Goal: Task Accomplishment & Management: Use online tool/utility

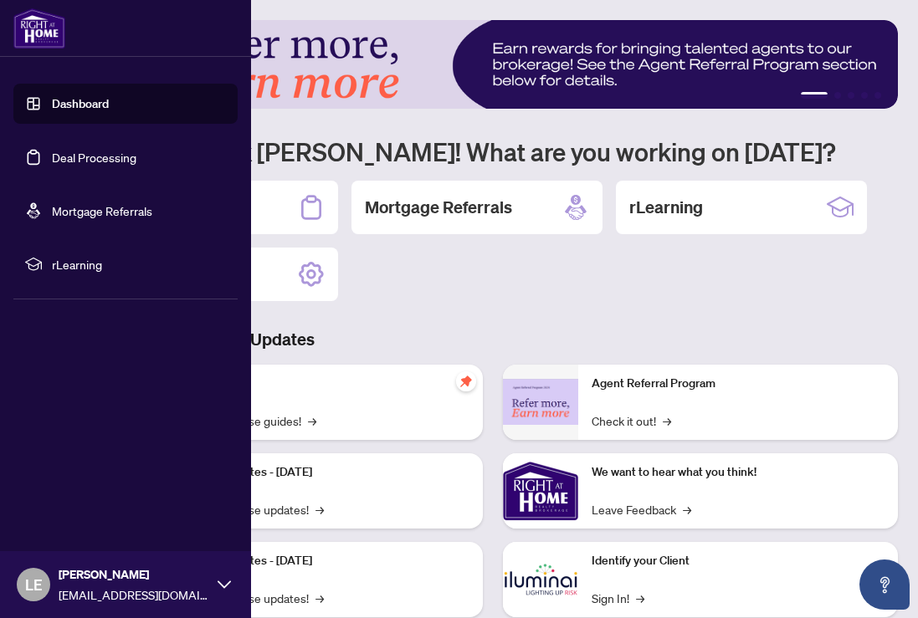
click at [52, 161] on link "Deal Processing" at bounding box center [94, 157] width 84 height 15
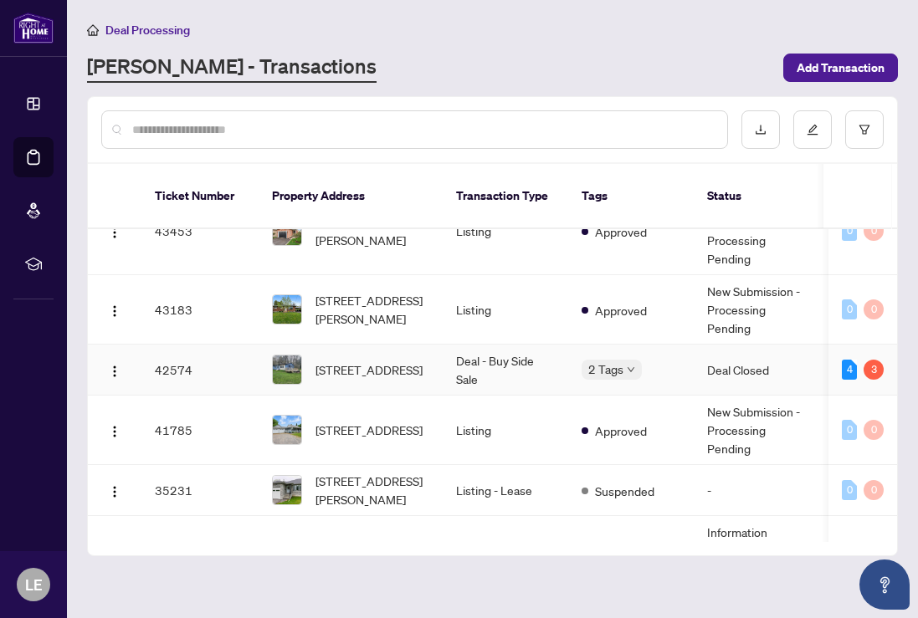
scroll to position [255, 0]
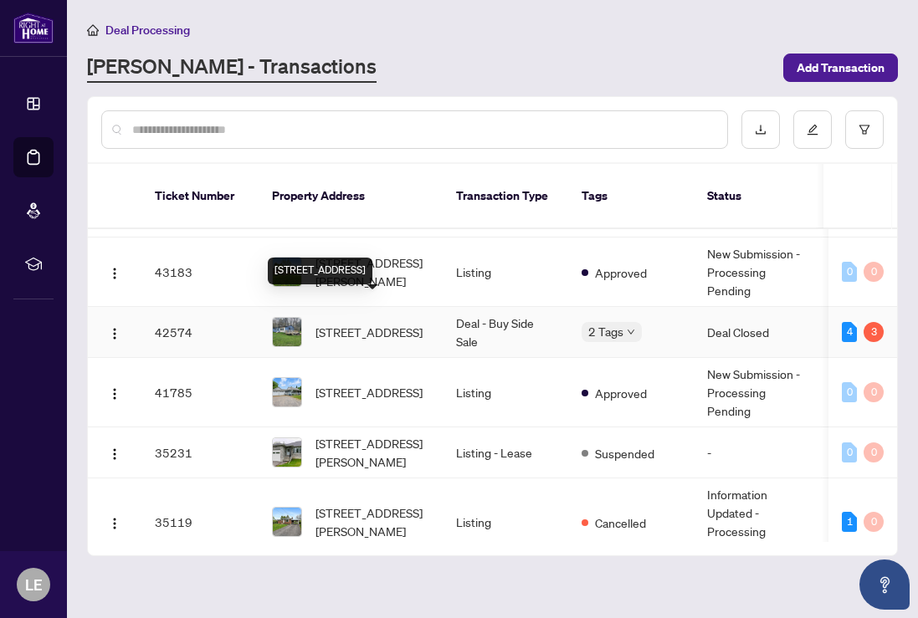
click at [422, 326] on span "[STREET_ADDRESS]" at bounding box center [368, 332] width 107 height 18
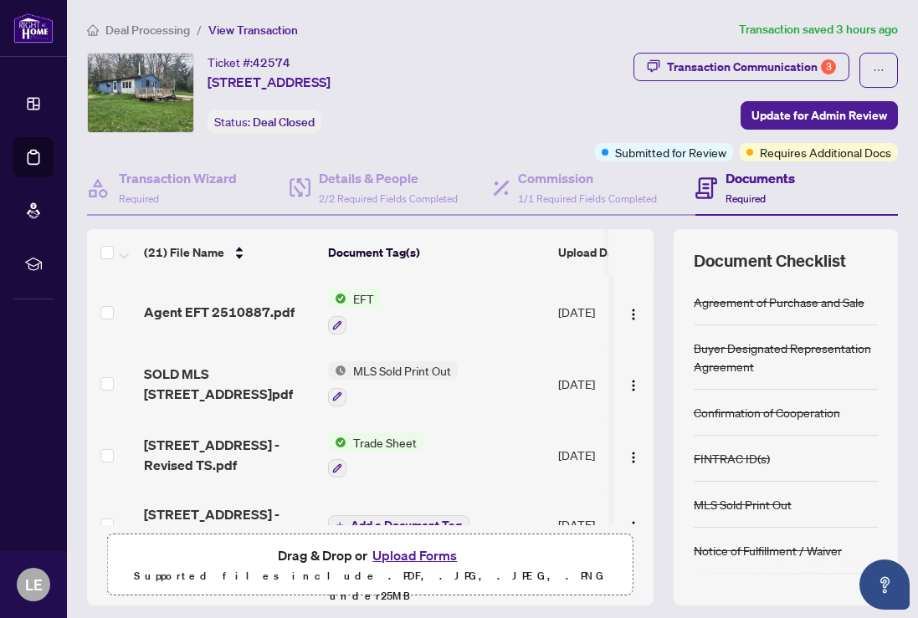
click at [224, 302] on span "Agent EFT 2510887.pdf" at bounding box center [219, 312] width 151 height 20
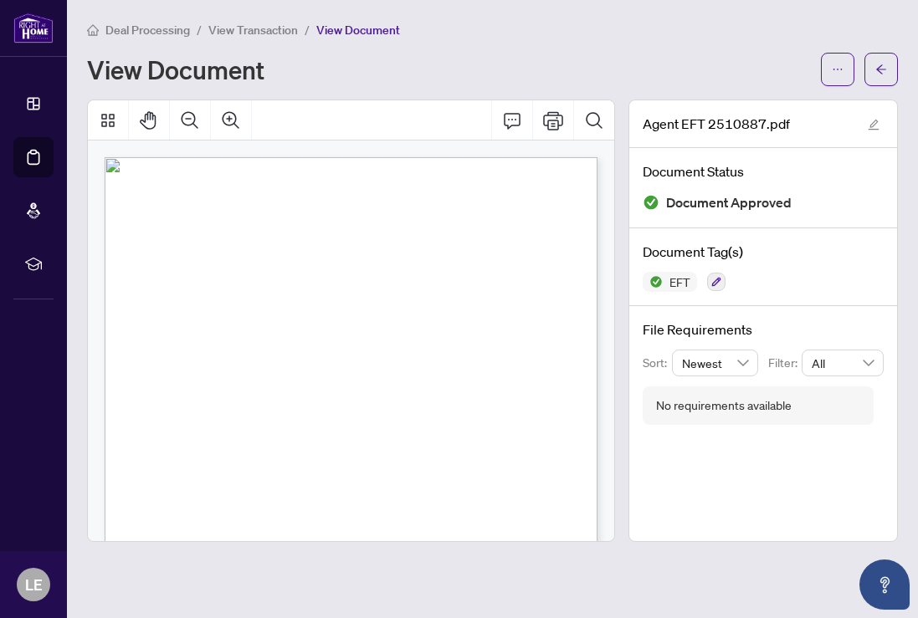
click at [312, 59] on div "View Document" at bounding box center [449, 69] width 724 height 27
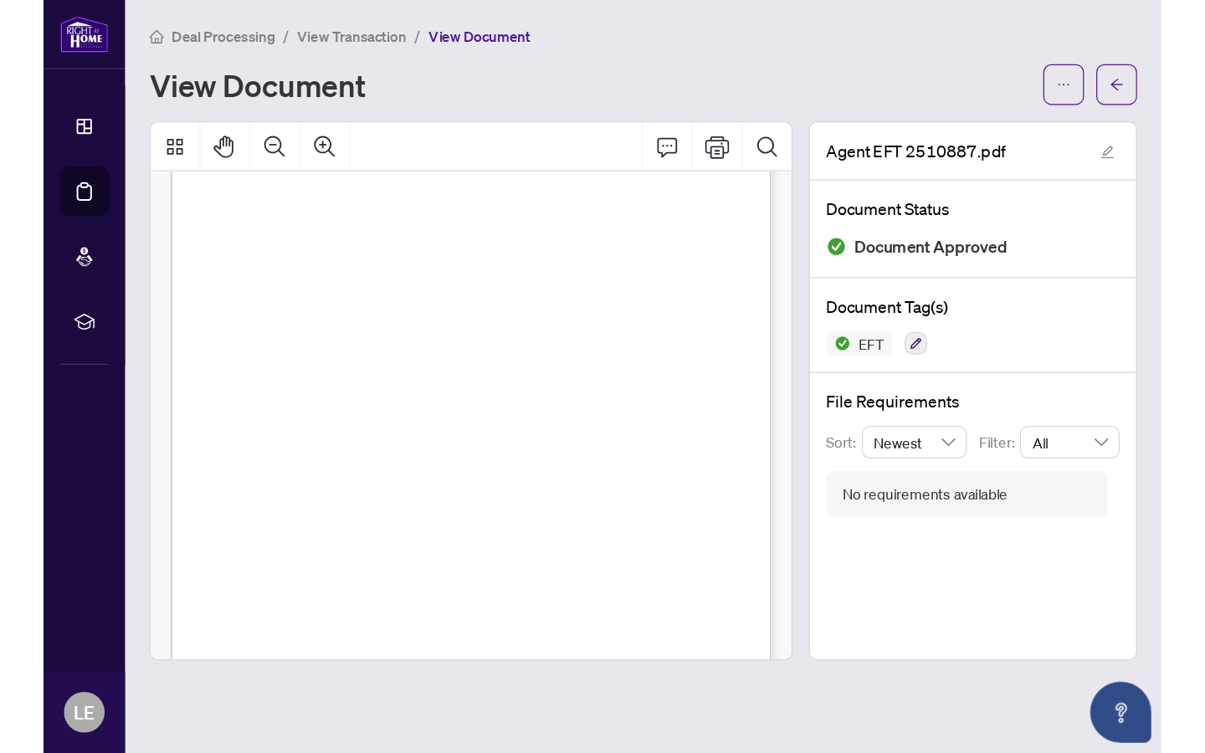
scroll to position [213, 0]
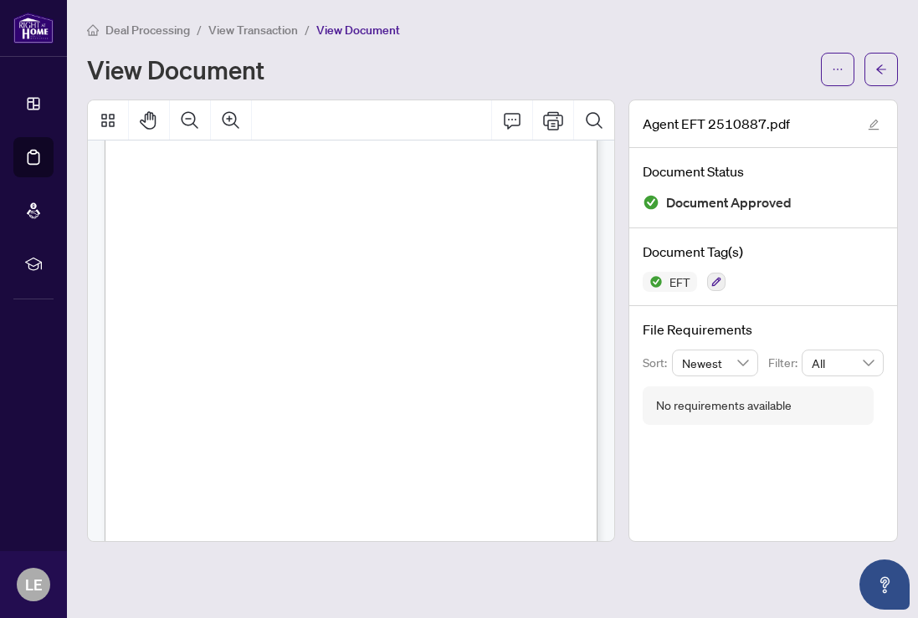
click at [419, 60] on div "View Document" at bounding box center [449, 69] width 724 height 27
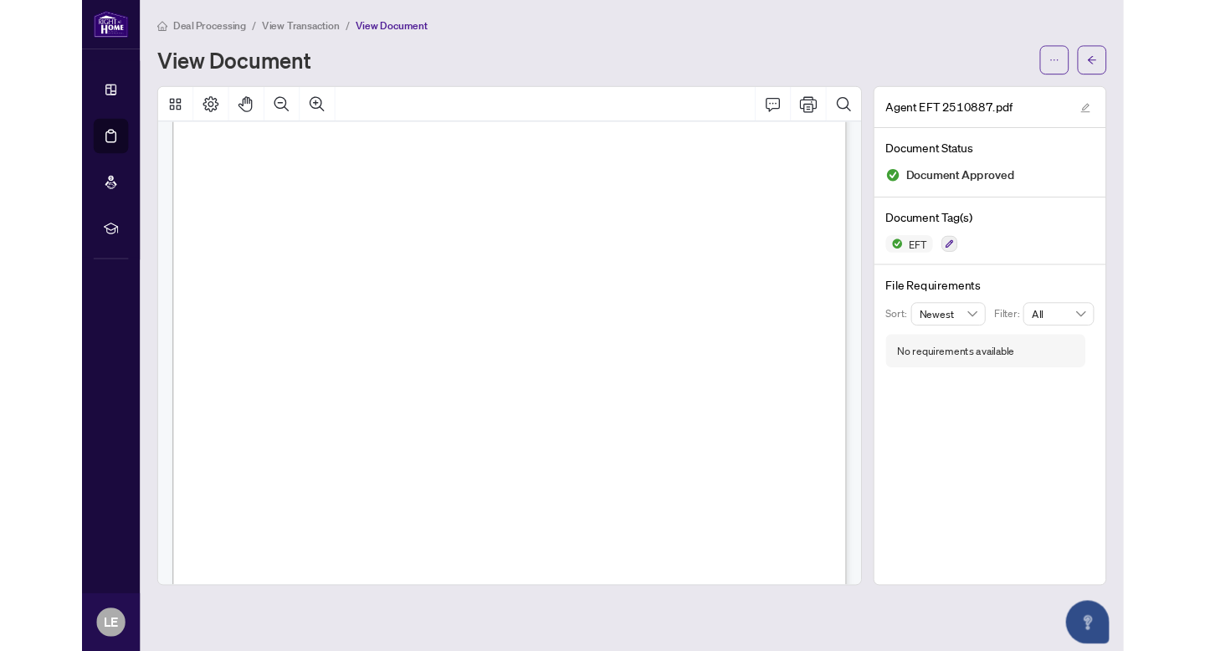
scroll to position [337, 0]
